Goal: Browse casually

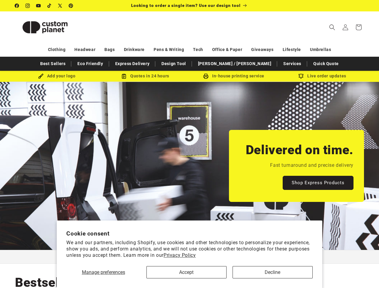
click at [189, 144] on div "Delivered on time. Fast turnaround and precise delivery Shop Express Products" at bounding box center [189, 166] width 379 height 168
click at [103, 272] on span "Manage preferences" at bounding box center [103, 272] width 43 height 6
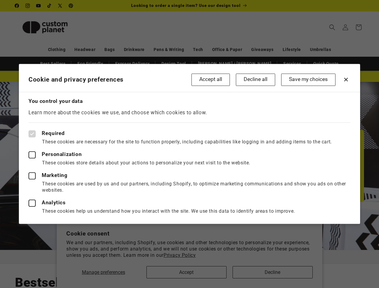
click at [186, 272] on div at bounding box center [189, 144] width 379 height 288
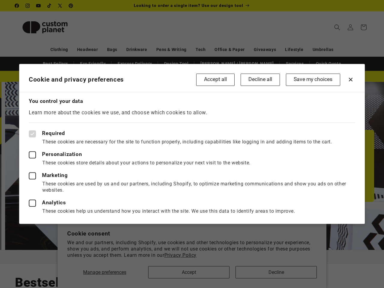
scroll to position [0, 767]
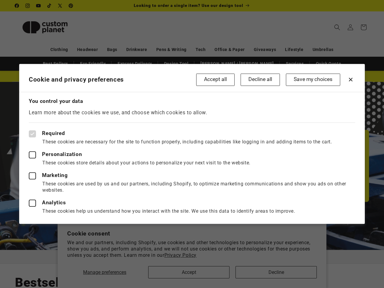
click at [272, 272] on div at bounding box center [192, 144] width 384 height 288
click at [332, 27] on div at bounding box center [192, 144] width 384 height 288
click at [321, 34] on div at bounding box center [192, 144] width 384 height 288
click at [333, 34] on div at bounding box center [192, 144] width 384 height 288
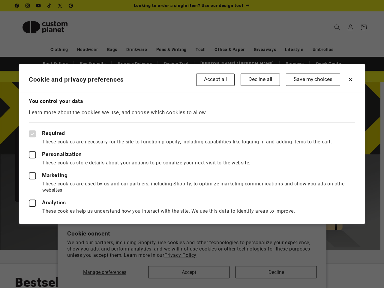
scroll to position [0, 384]
